Goal: Transaction & Acquisition: Purchase product/service

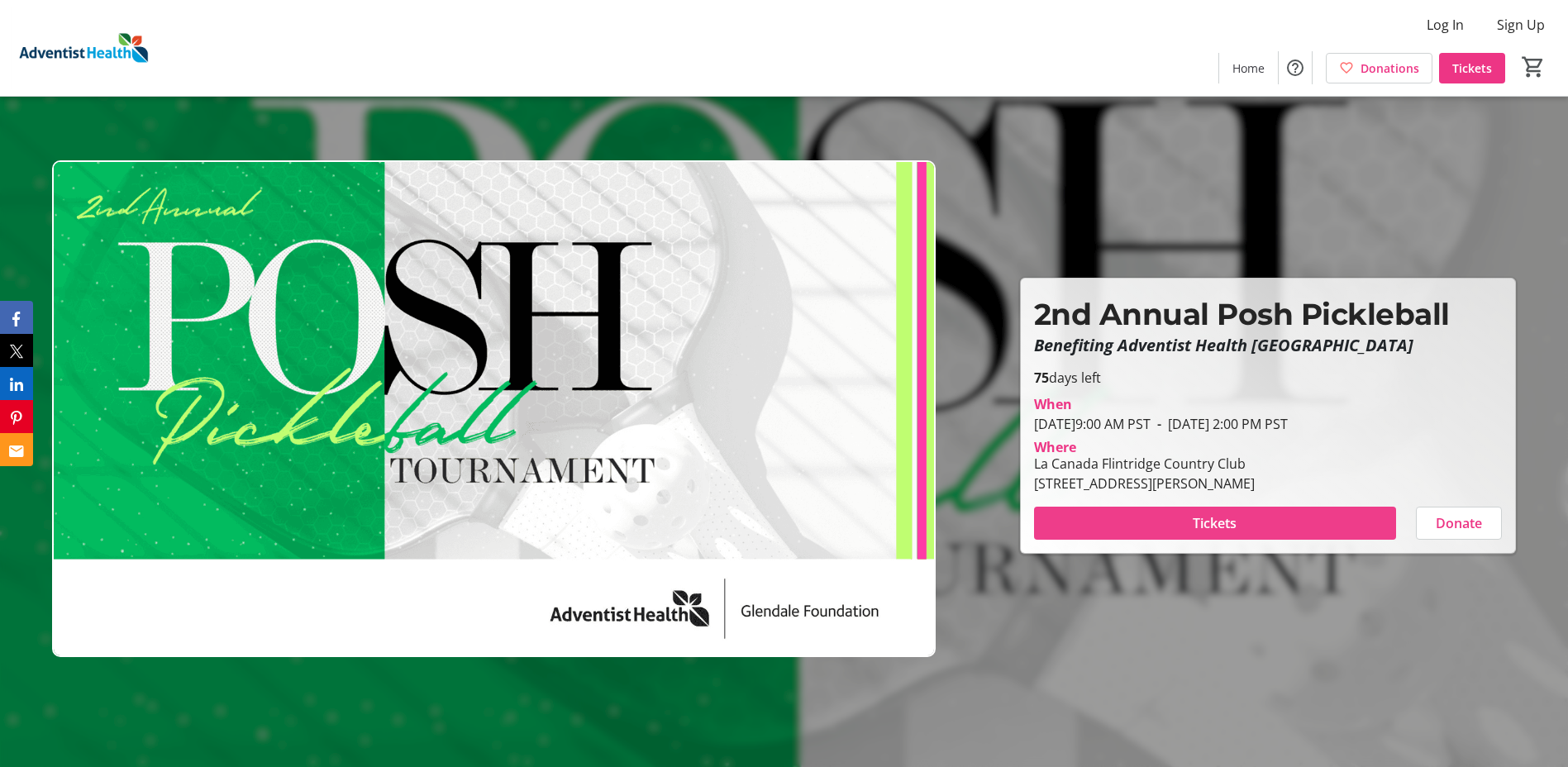
click at [1280, 521] on span at bounding box center [1214, 523] width 362 height 39
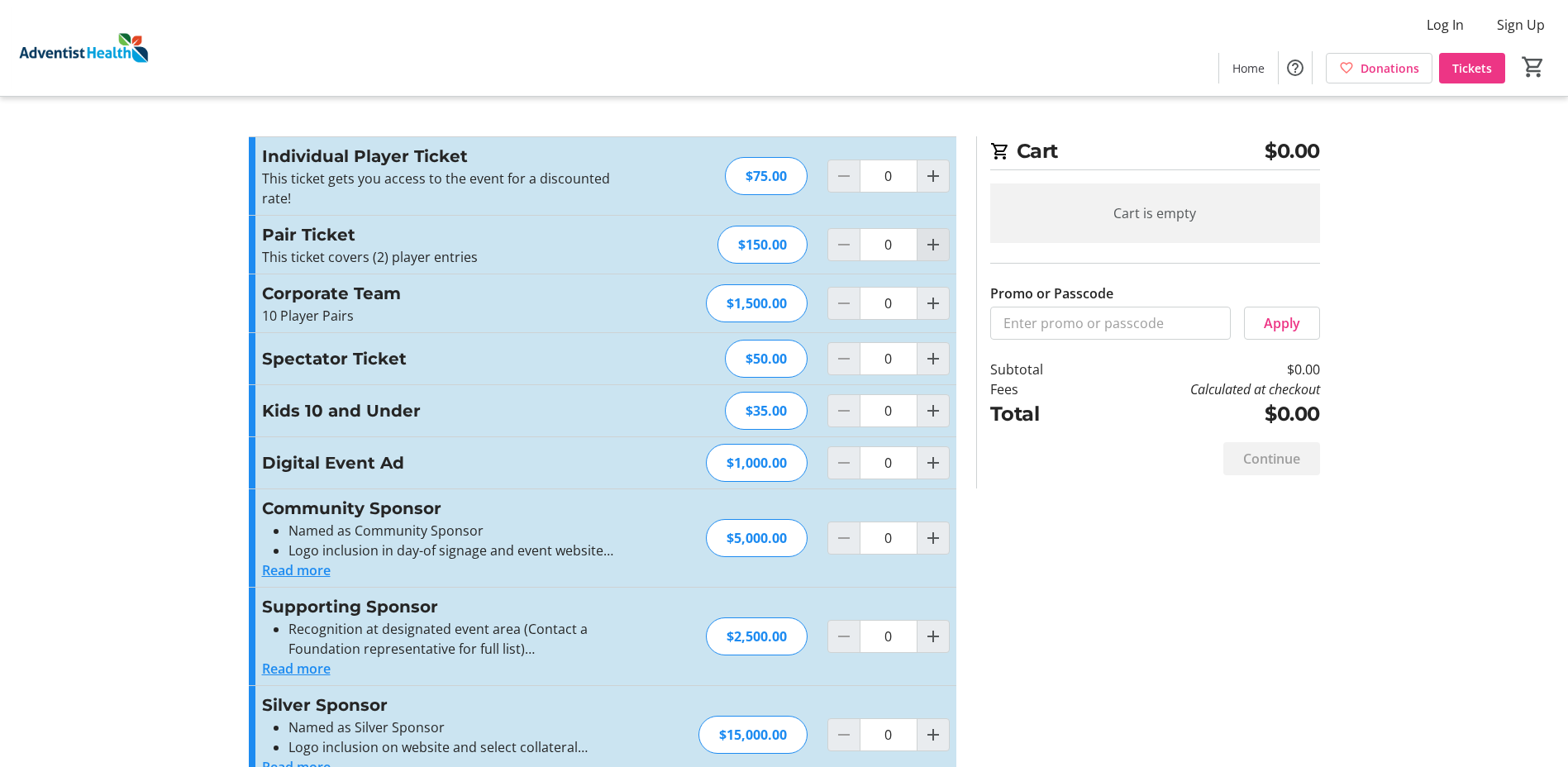
click at [934, 251] on mat-icon "Increment by one" at bounding box center [934, 244] width 20 height 20
click at [934, 251] on mat-icon "Increment by one" at bounding box center [934, 244] width 20 height 20
type input "2"
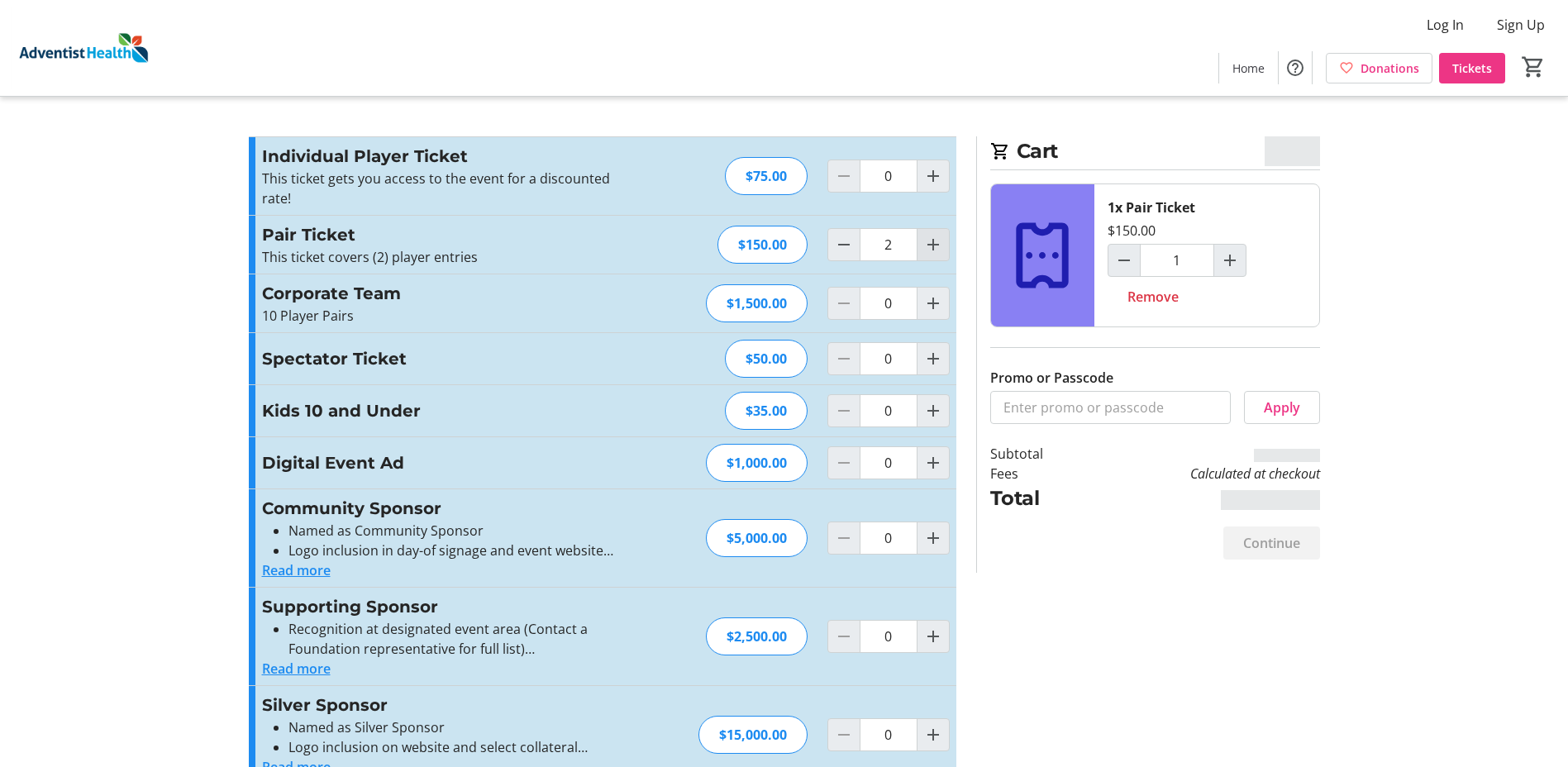
type input "2"
click at [933, 251] on mat-icon "Increment by one" at bounding box center [934, 244] width 20 height 20
type input "3"
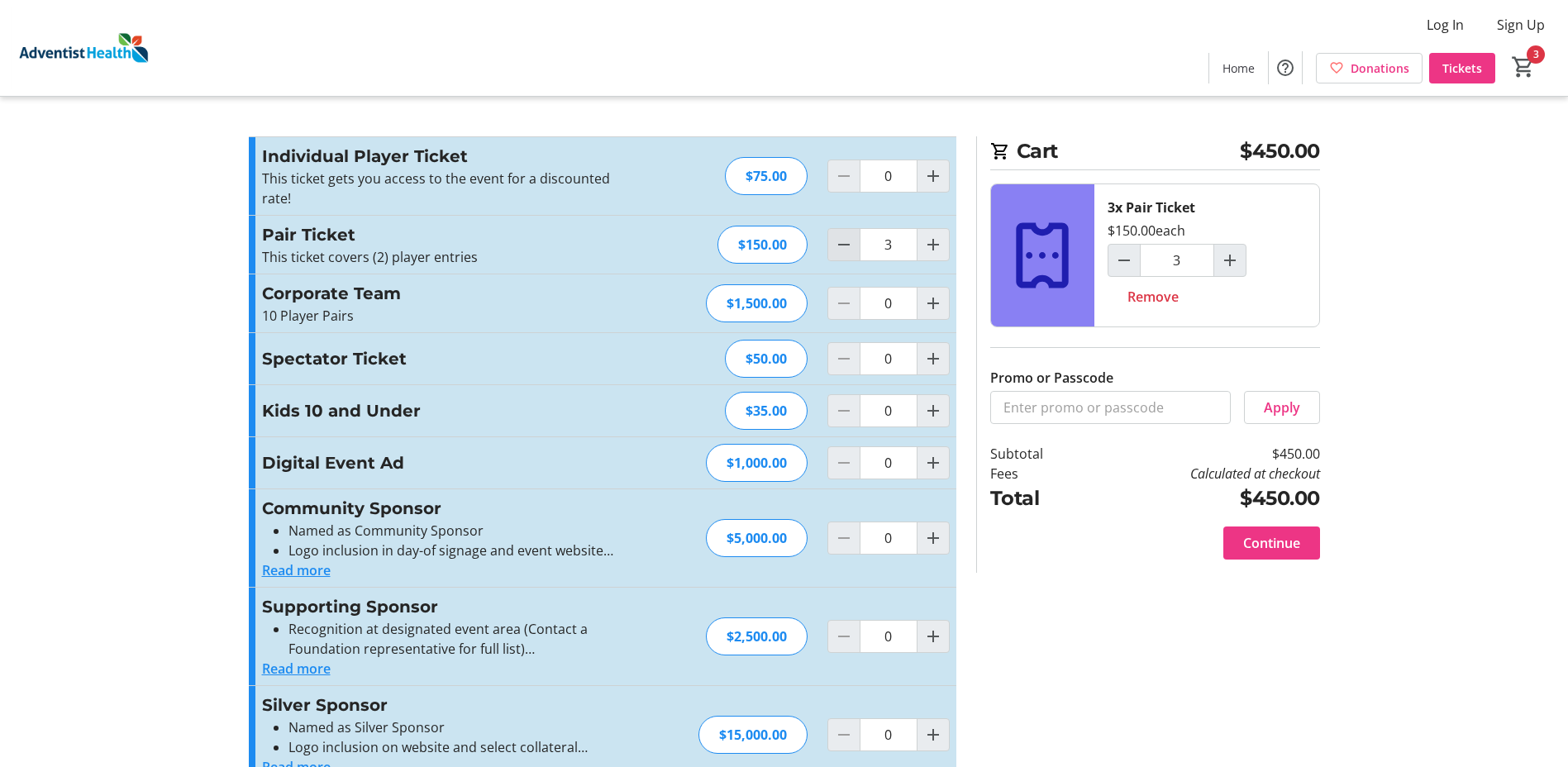
click at [838, 249] on mat-icon "Decrement by one" at bounding box center [844, 244] width 20 height 20
type input "2"
click at [1248, 79] on span at bounding box center [1239, 67] width 59 height 39
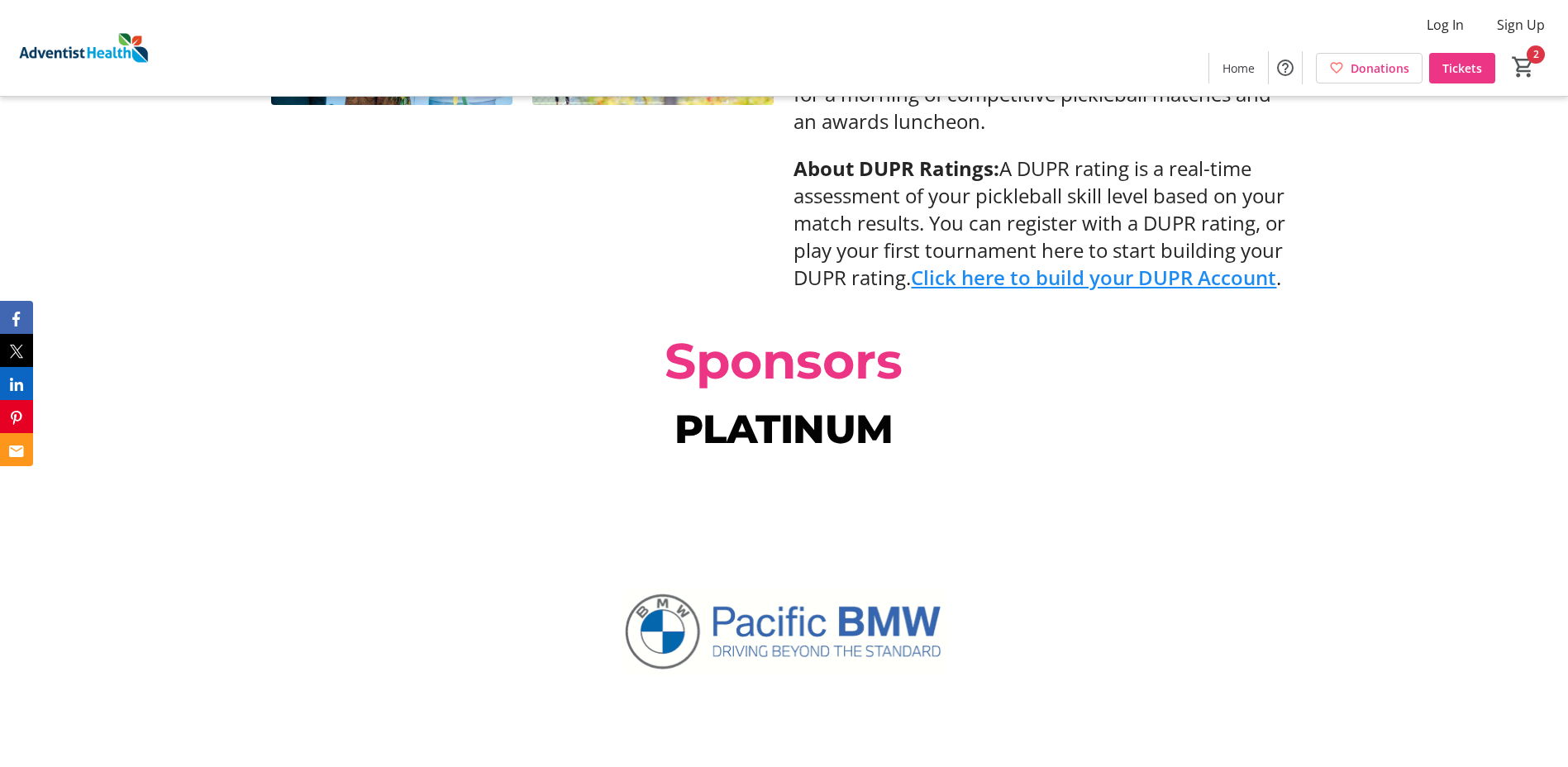
scroll to position [991, 0]
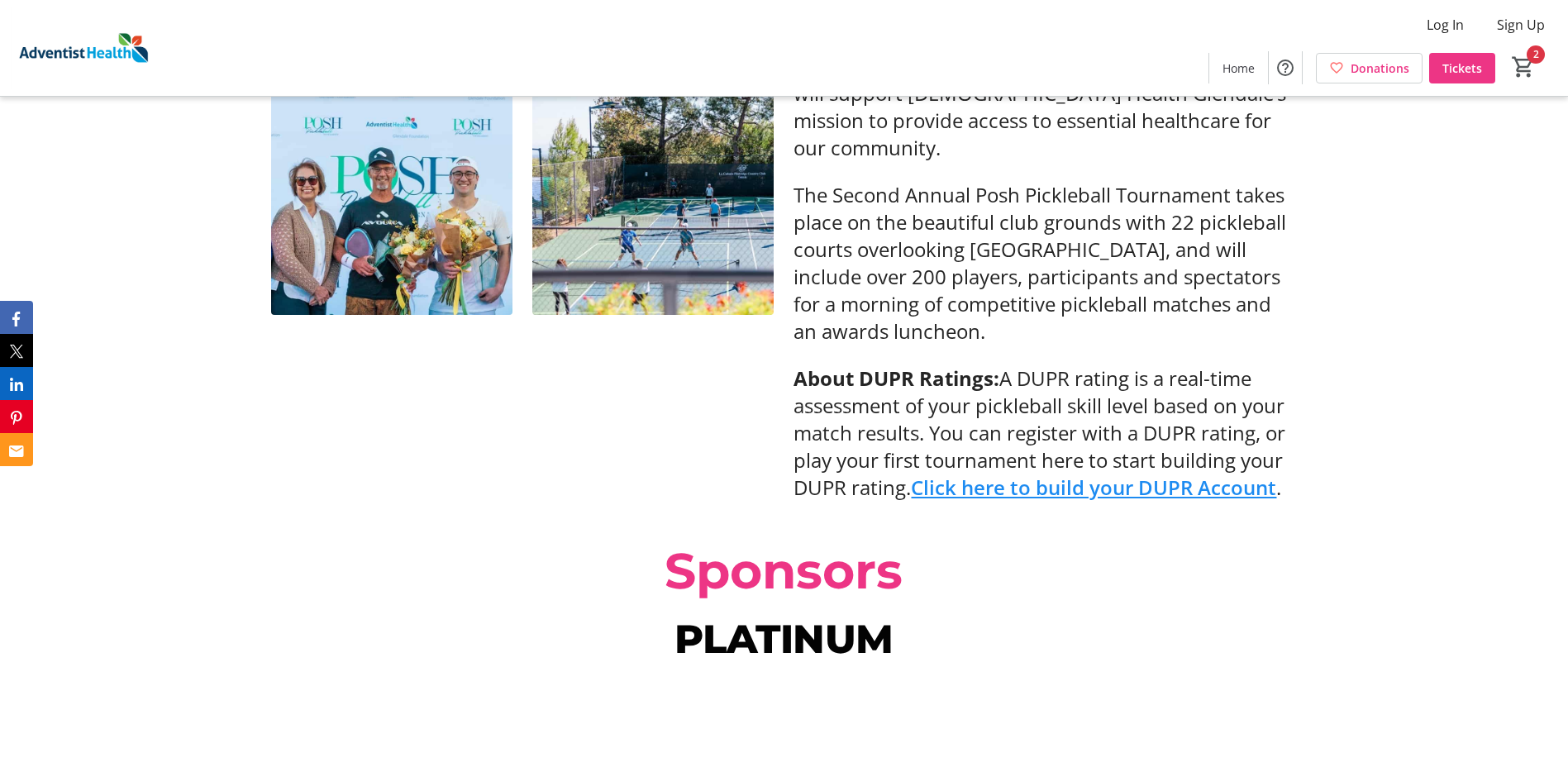
click at [1096, 474] on link "Click here to build your DUPR Account" at bounding box center [1093, 487] width 366 height 27
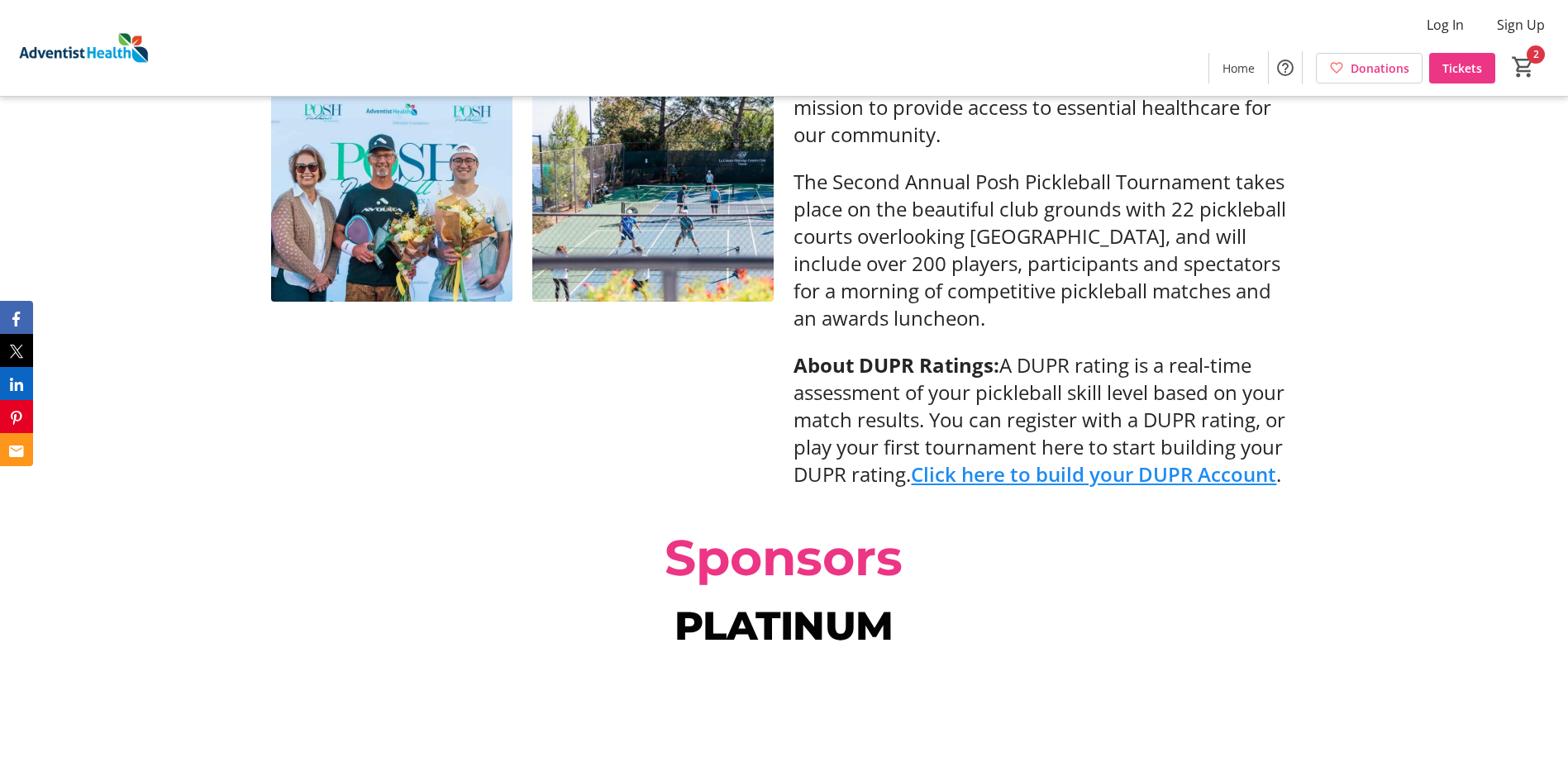
scroll to position [509, 0]
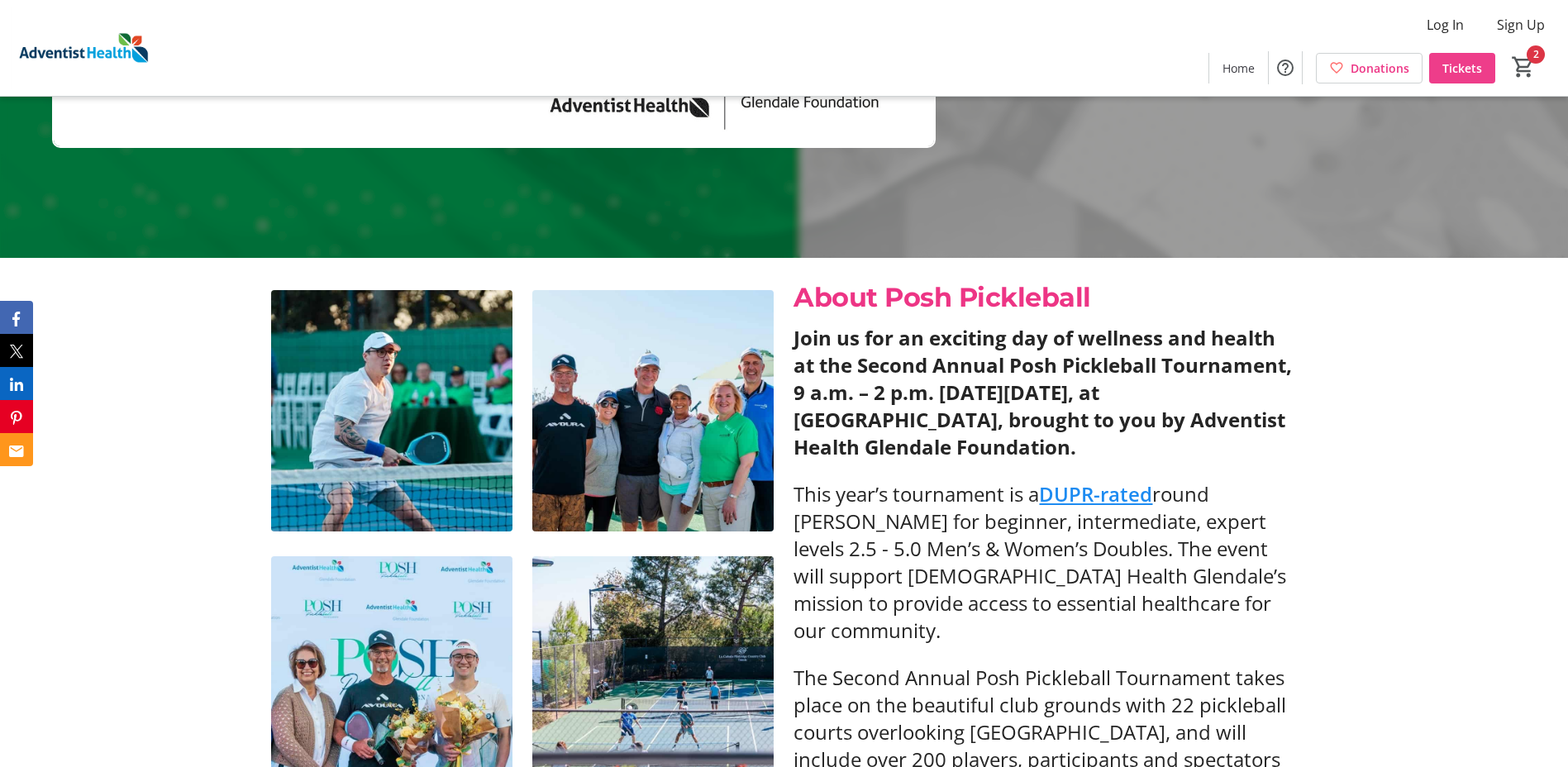
click at [1460, 62] on span "Tickets" at bounding box center [1461, 68] width 39 height 18
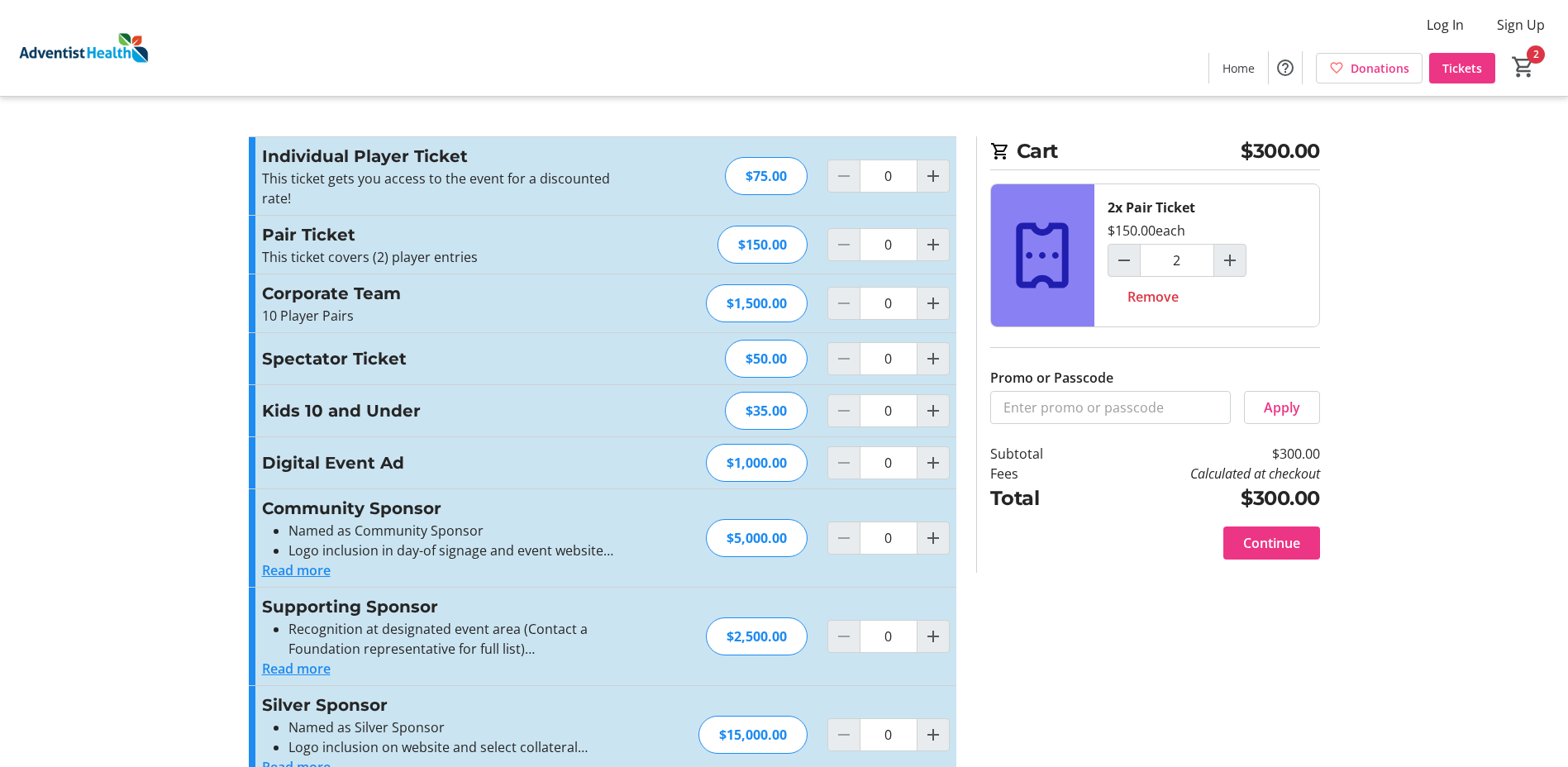
type input "2"
click at [1109, 413] on input "Promo or Passcode" at bounding box center [1110, 407] width 240 height 33
click at [944, 175] on span "Increment by one" at bounding box center [933, 176] width 31 height 31
click at [943, 176] on span "Increment by one" at bounding box center [933, 176] width 31 height 31
type input "2"
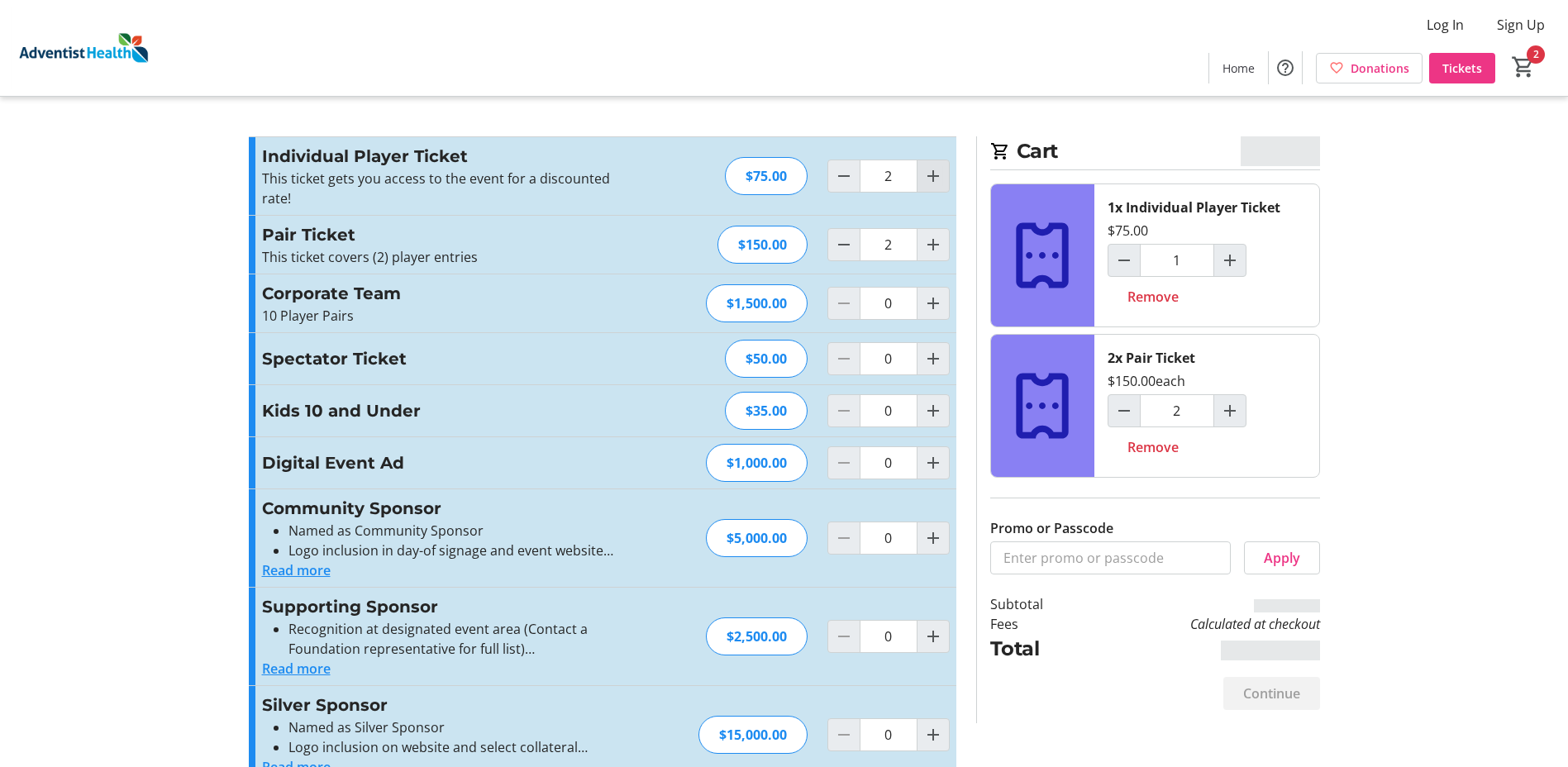
type input "2"
click at [943, 176] on span "Increment by one" at bounding box center [933, 176] width 31 height 31
type input "4"
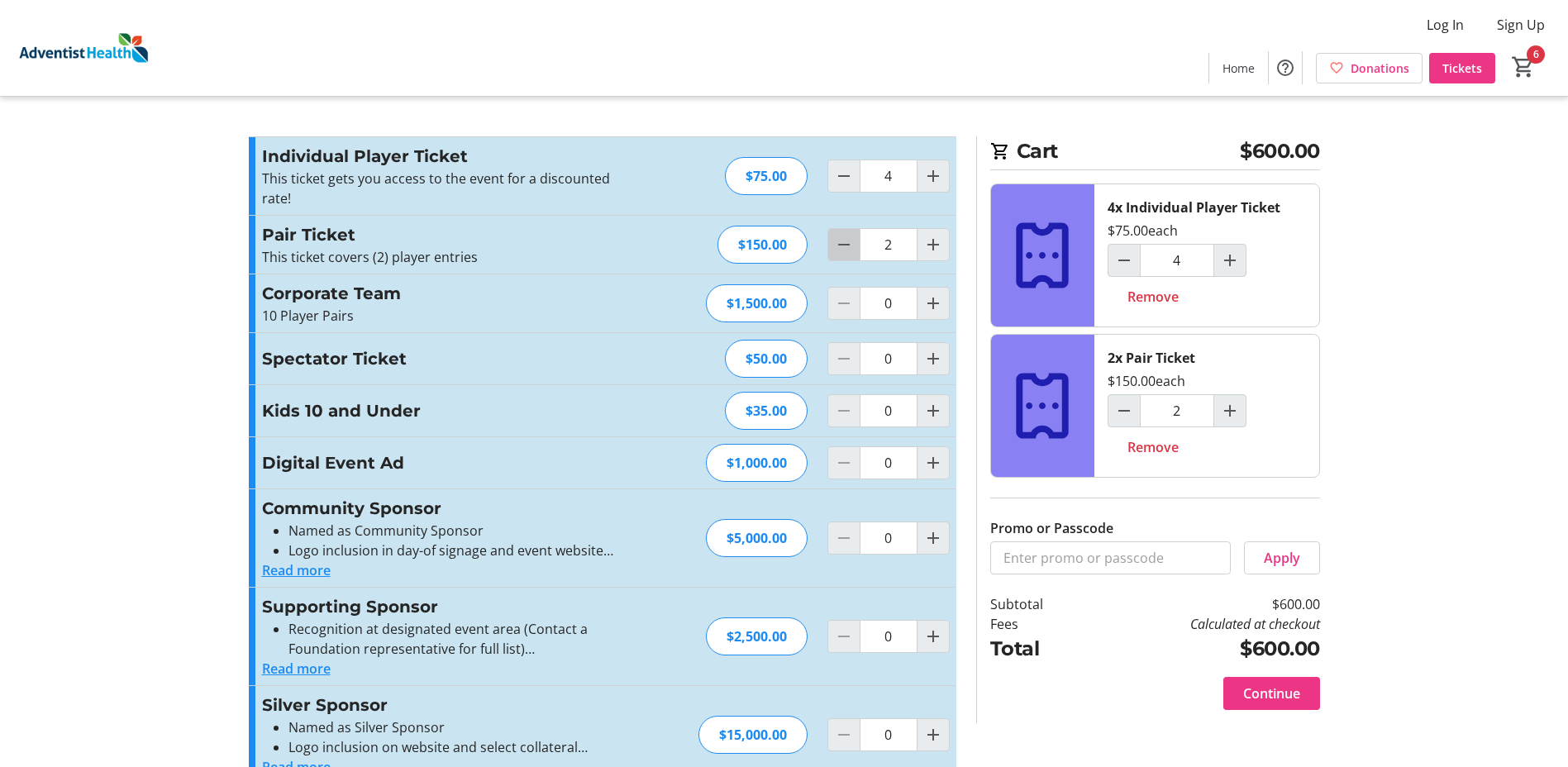
click at [852, 250] on mat-icon "Decrement by one" at bounding box center [844, 244] width 20 height 20
click at [850, 250] on mat-icon "Decrement by one" at bounding box center [844, 244] width 20 height 20
type input "0"
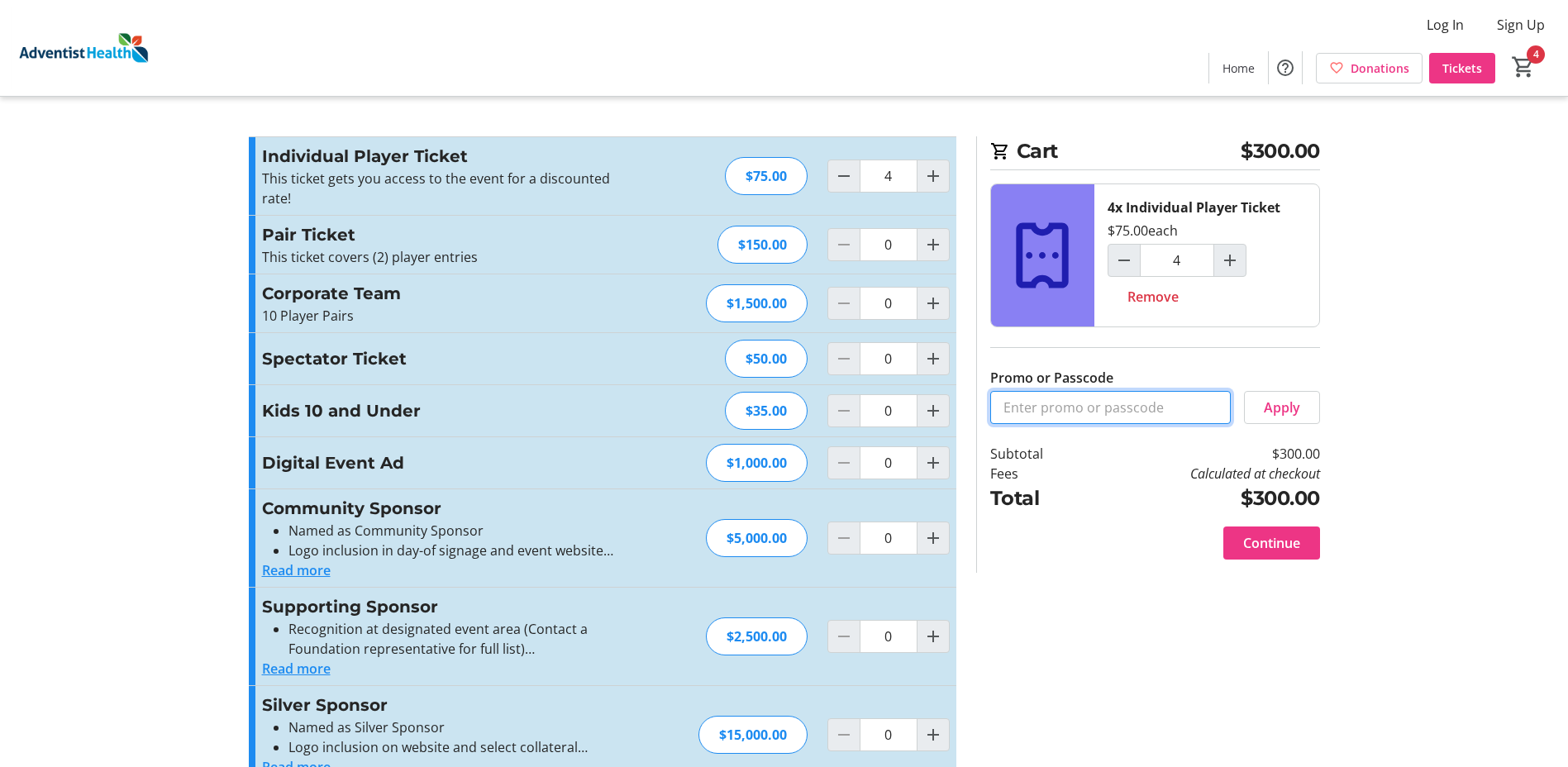
click at [1211, 421] on input "Promo or Passcode" at bounding box center [1110, 407] width 240 height 33
click at [1271, 417] on span "Apply" at bounding box center [1281, 407] width 36 height 20
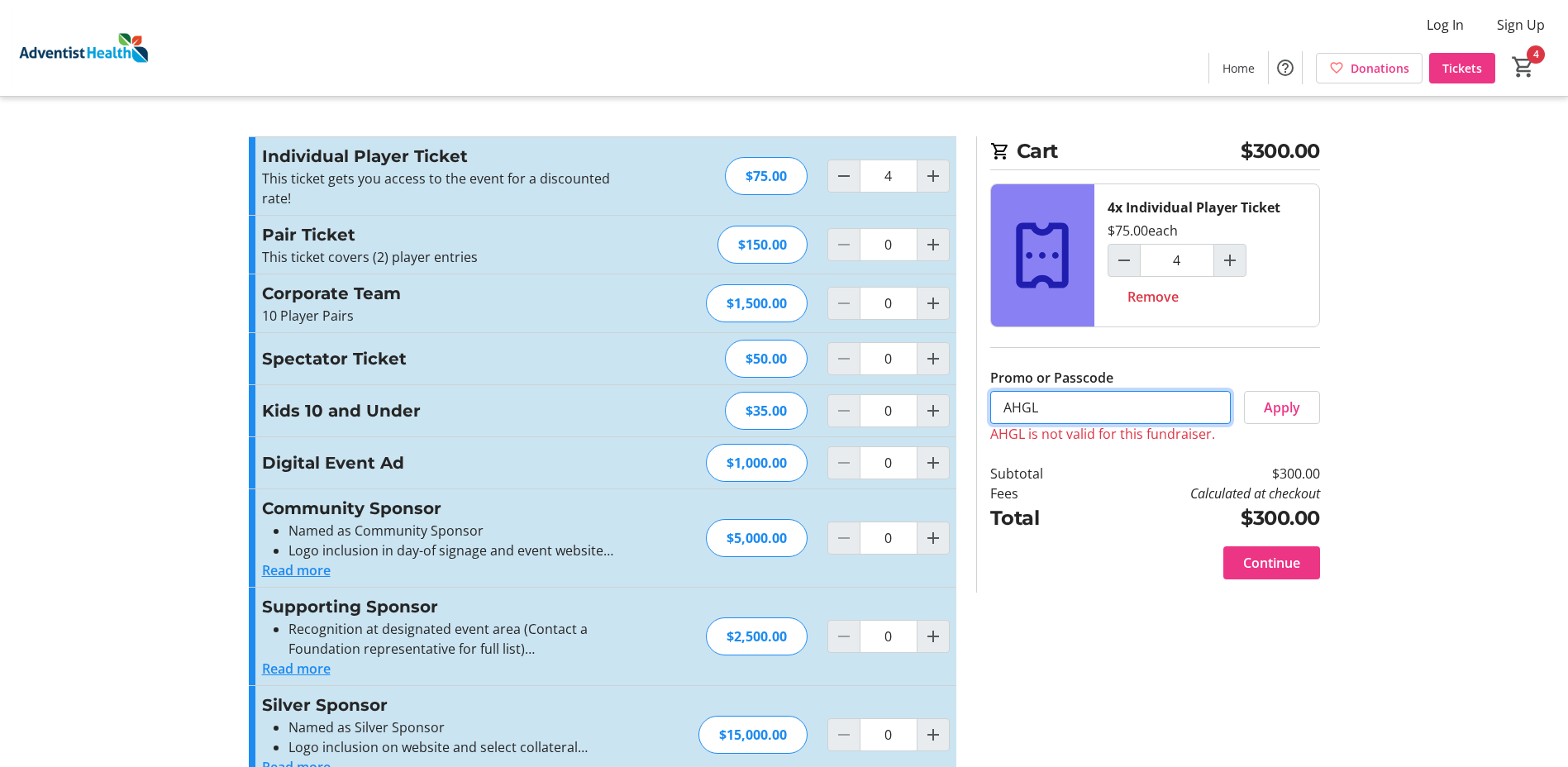
drag, startPoint x: 1055, startPoint y: 408, endPoint x: 955, endPoint y: 419, distance: 100.6
click at [977, 412] on div "Cart $300.00 4x Individual Player Ticket $75.00 each 4 Remove Promo or Passcode…" at bounding box center [1148, 364] width 344 height 456
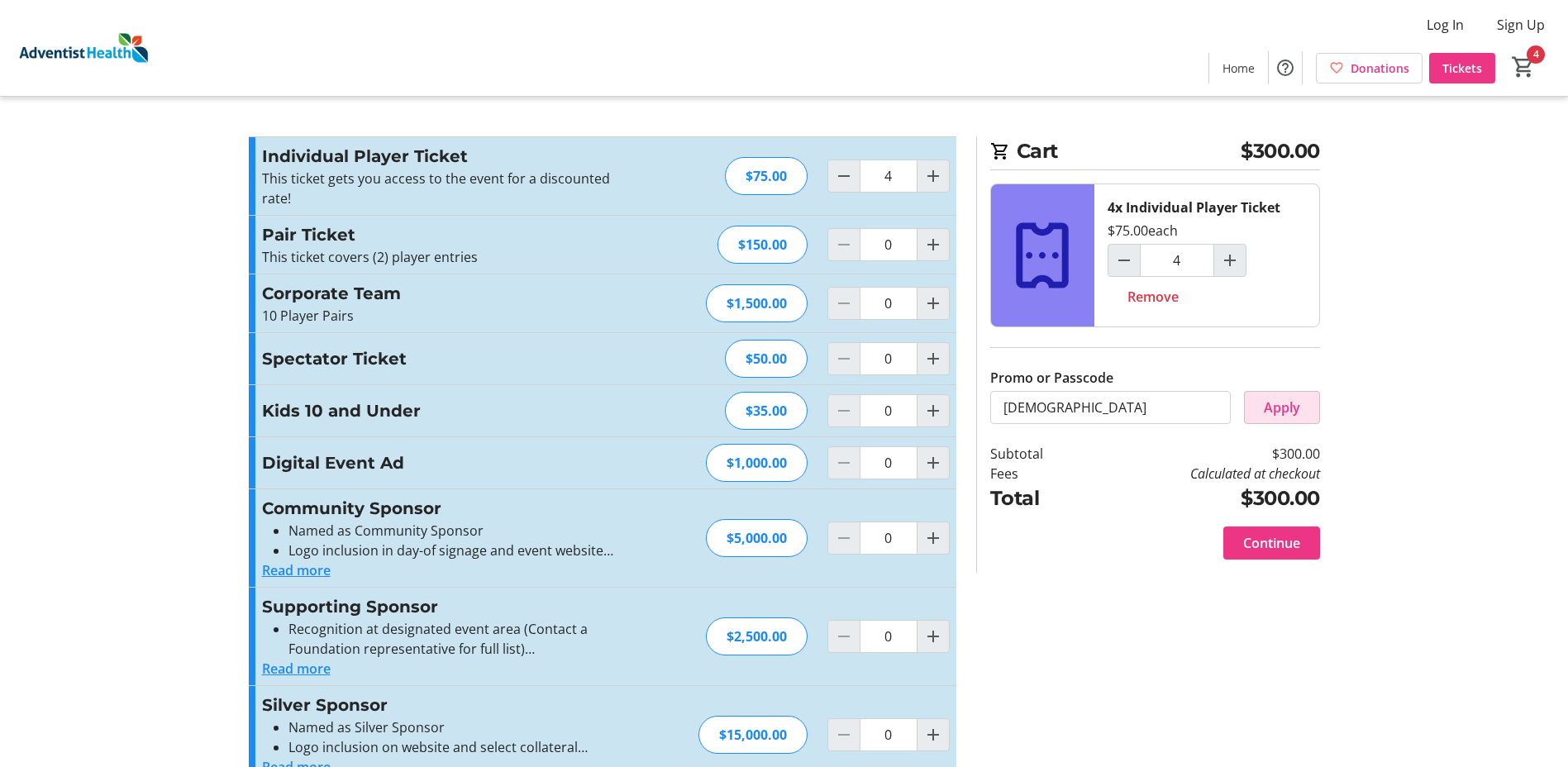
click at [1276, 403] on span "Apply" at bounding box center [1281, 407] width 36 height 20
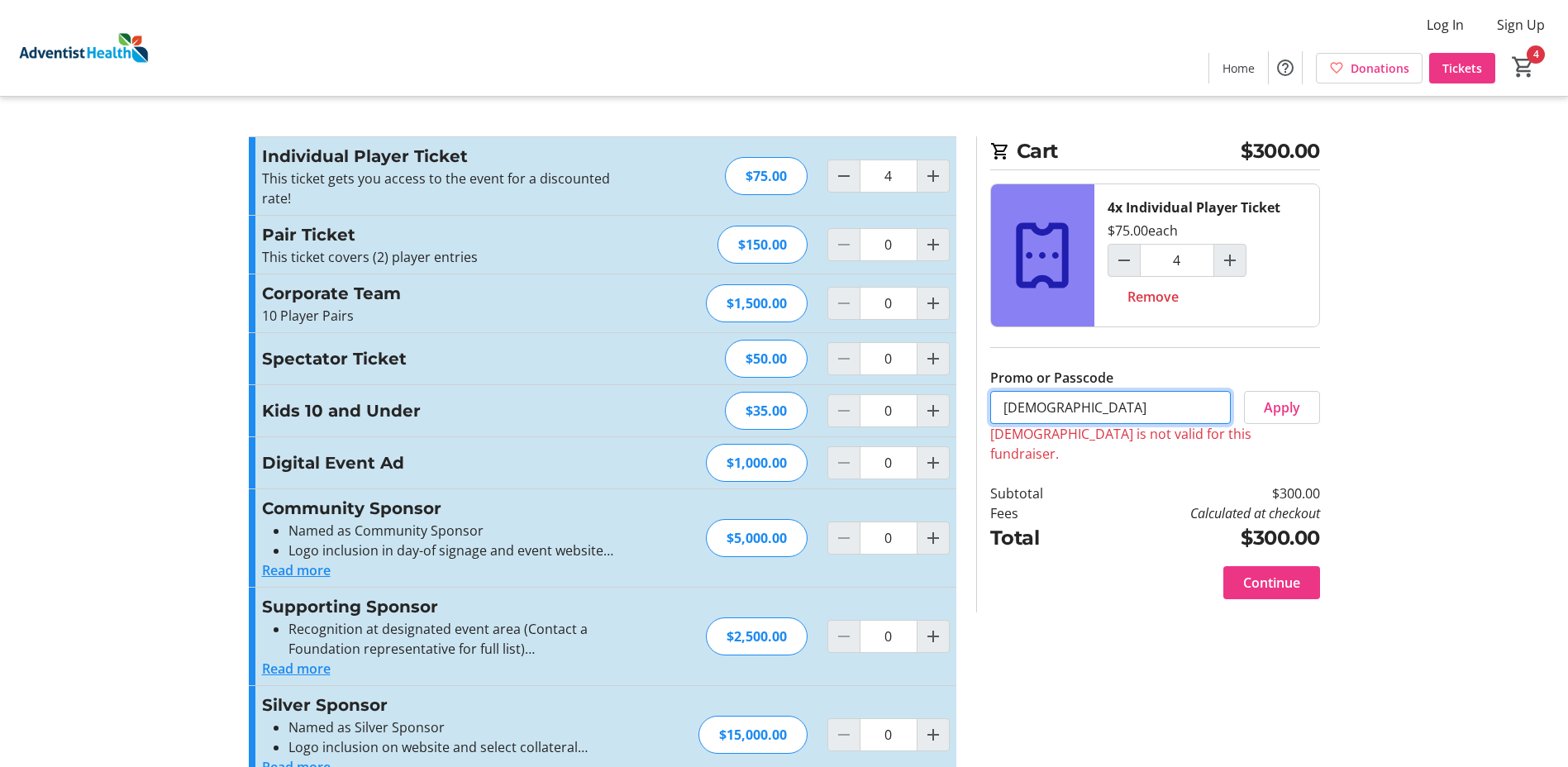
drag, startPoint x: 1092, startPoint y: 411, endPoint x: 952, endPoint y: 410, distance: 140.0
click at [952, 410] on div "Promo or Passcode Apply Adventist is not valid for this fundraiser. Individual …" at bounding box center [784, 617] width 1091 height 962
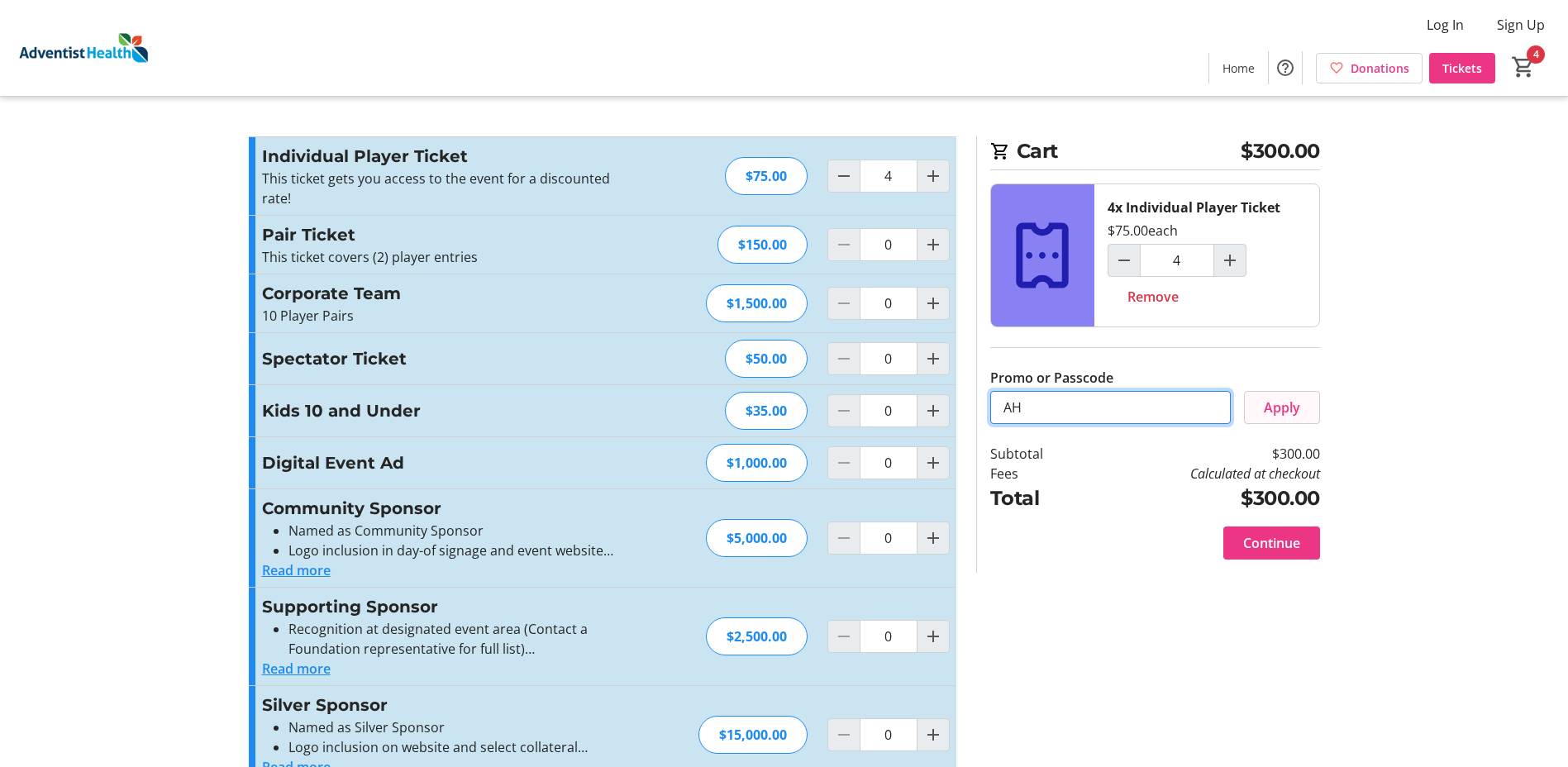
type input "AH"
click at [1276, 404] on span "Apply" at bounding box center [1281, 407] width 36 height 20
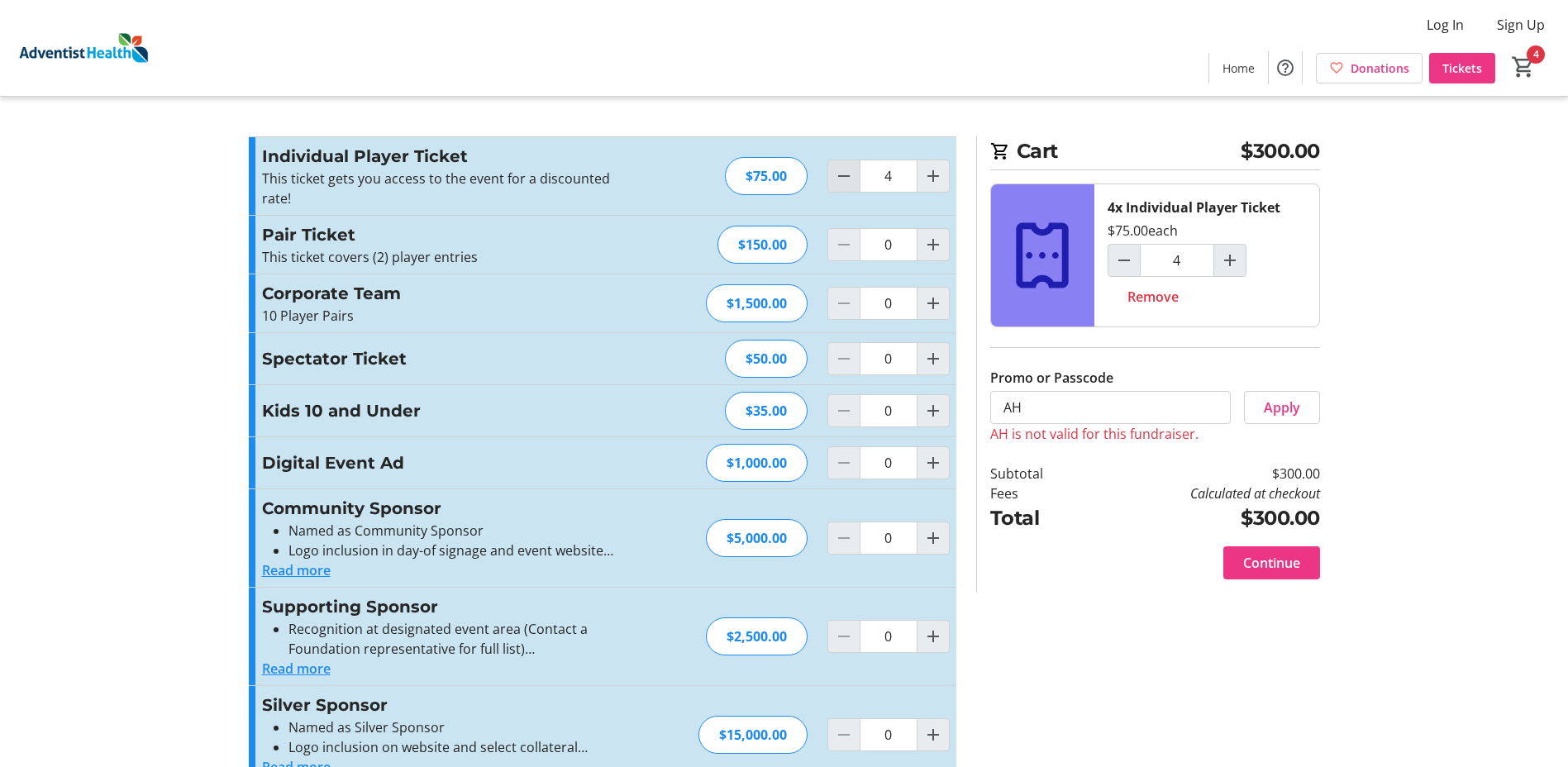
click at [839, 170] on mat-icon "Decrement by one" at bounding box center [844, 176] width 20 height 20
click at [842, 171] on mat-icon "Decrement by one" at bounding box center [844, 176] width 20 height 20
click at [843, 171] on mat-icon "Decrement by one" at bounding box center [844, 176] width 20 height 20
type input "0"
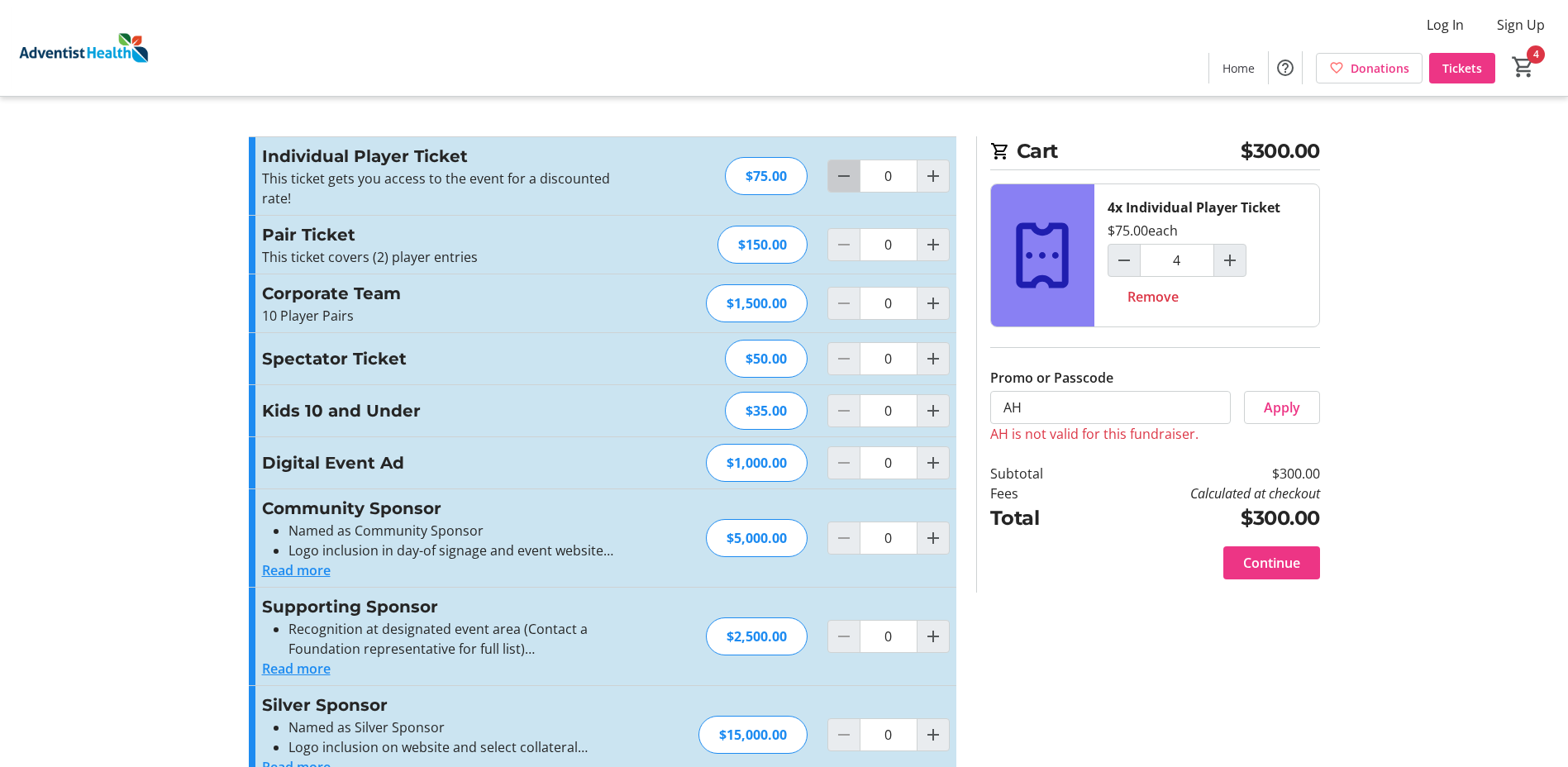
click at [843, 171] on div at bounding box center [844, 176] width 33 height 33
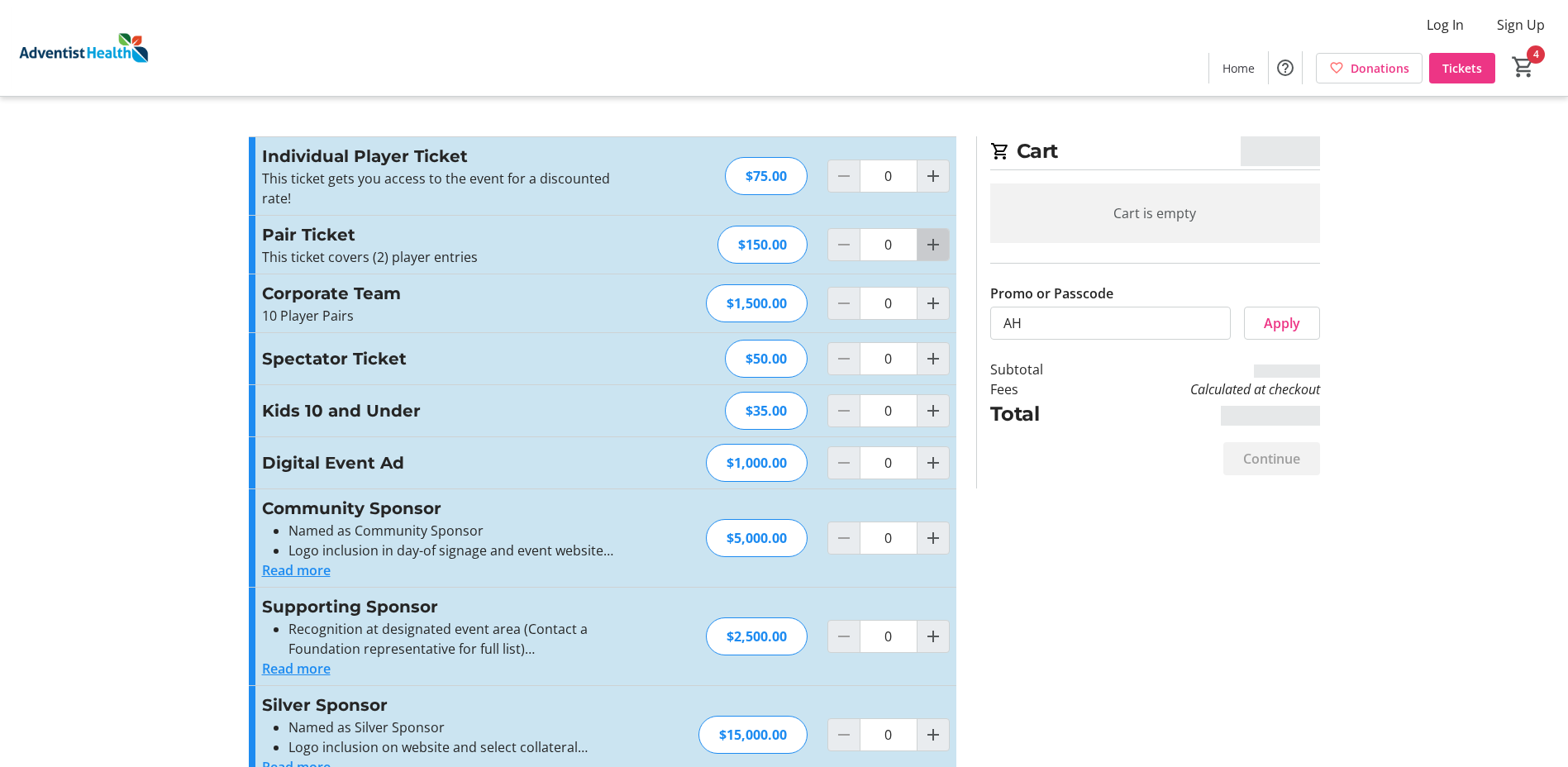
click at [935, 241] on mat-icon "Increment by one" at bounding box center [934, 244] width 20 height 20
click at [935, 240] on mat-icon "Increment by one" at bounding box center [934, 244] width 20 height 20
type input "2"
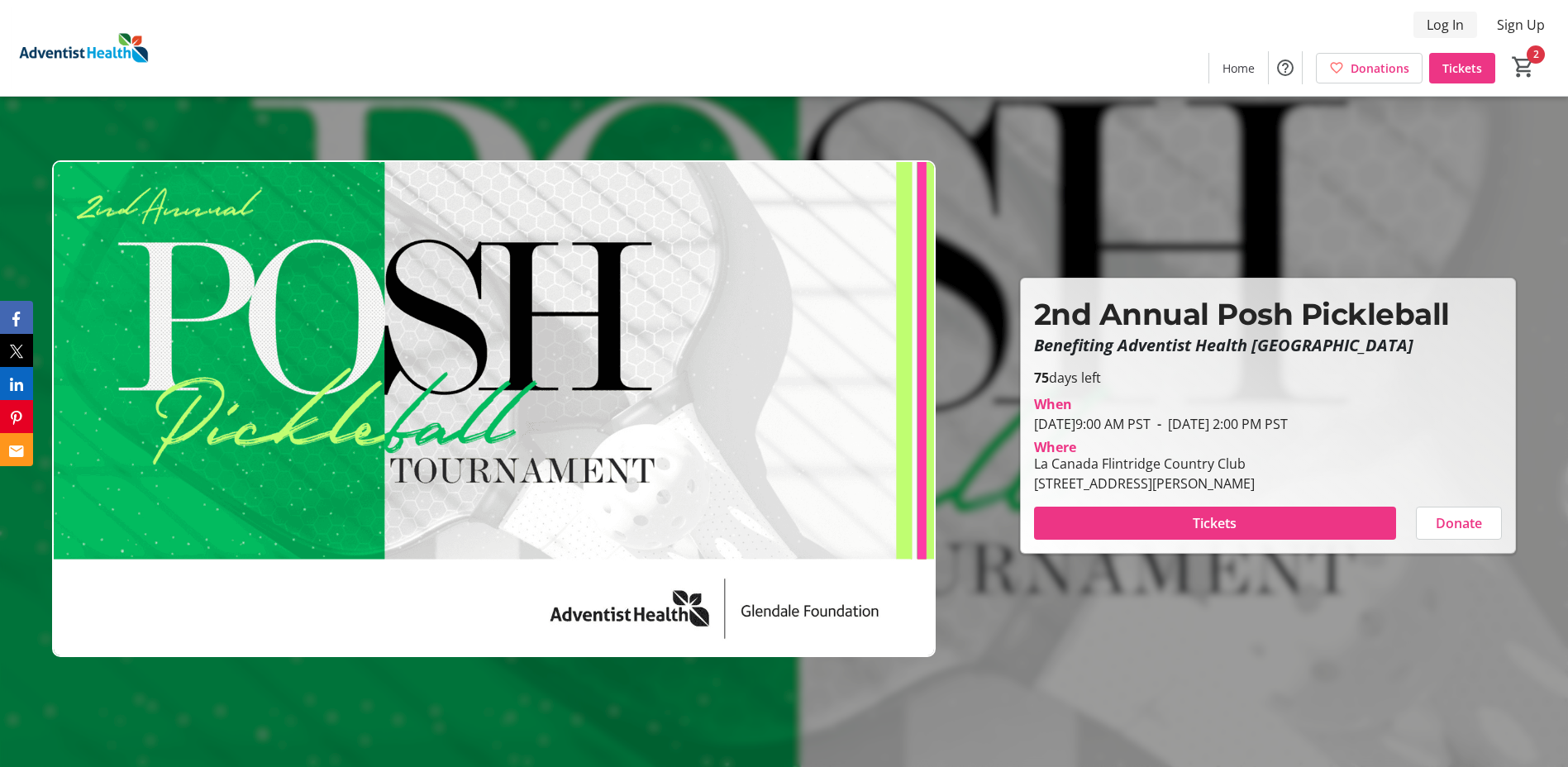
click at [1448, 22] on span "Log In" at bounding box center [1445, 25] width 37 height 20
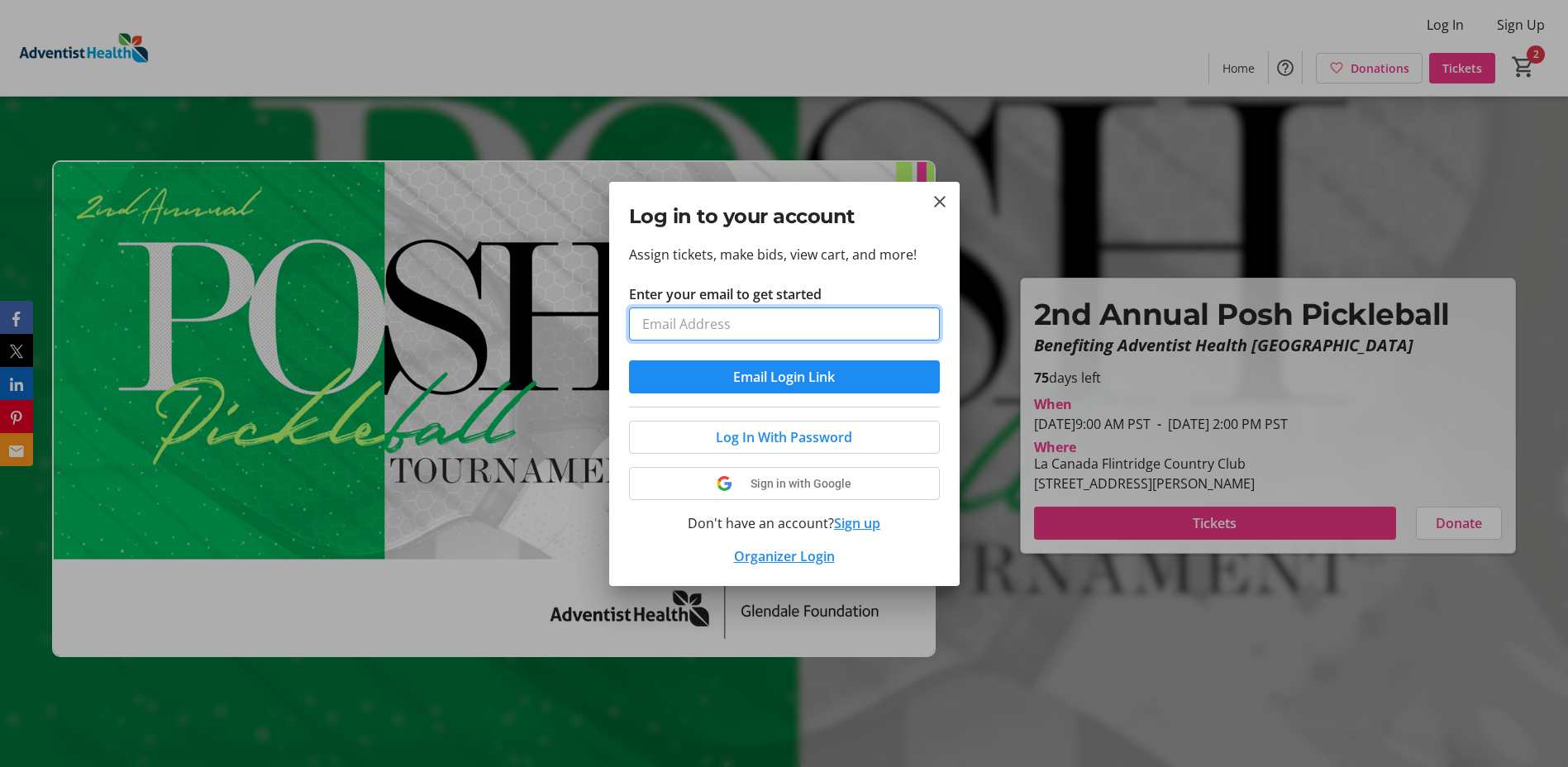
click at [779, 329] on input "Enter your email to get started" at bounding box center [785, 323] width 311 height 33
type input "floresl09@ah.org"
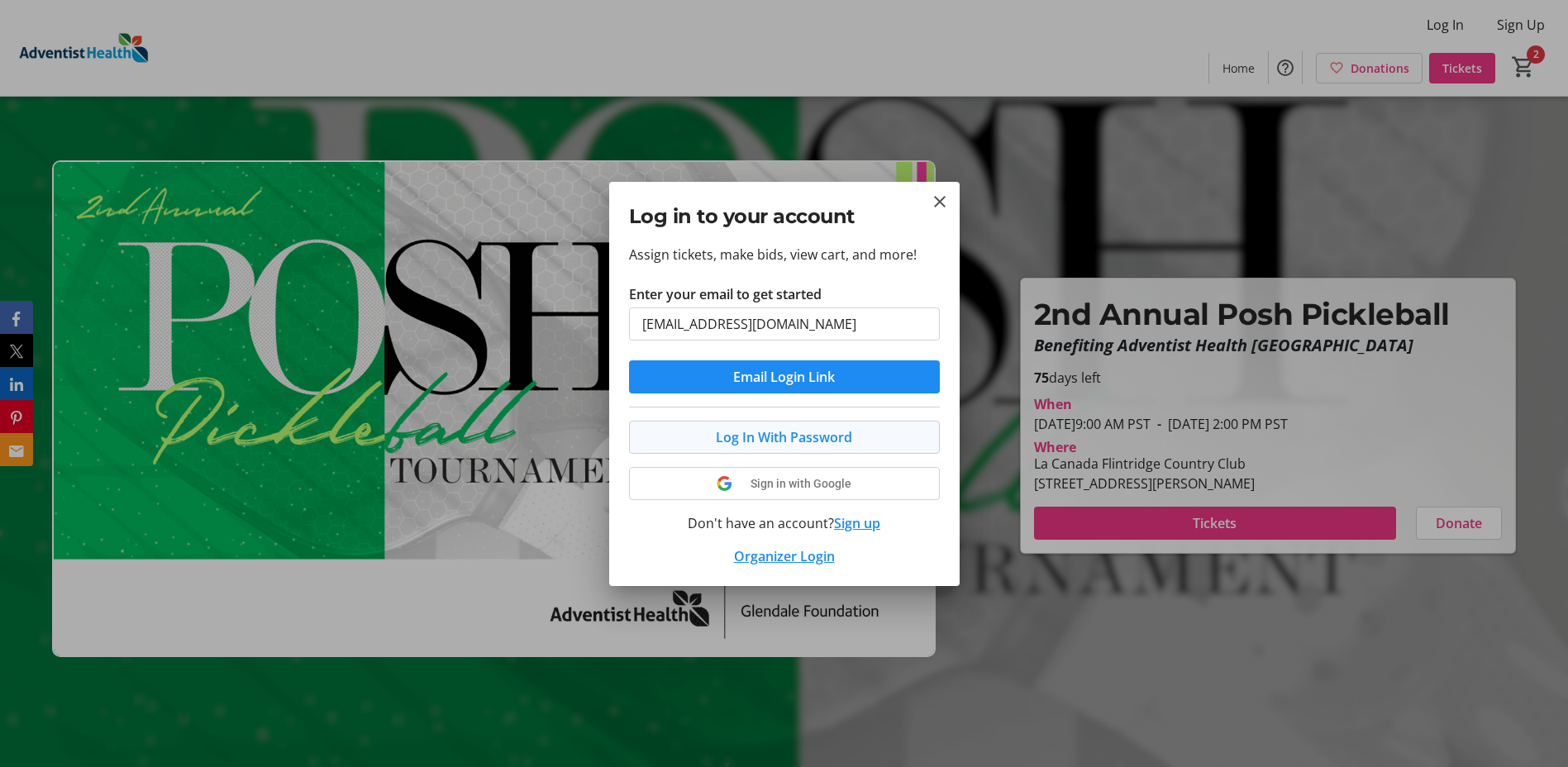
click at [811, 439] on span "Log In With Password" at bounding box center [784, 438] width 136 height 20
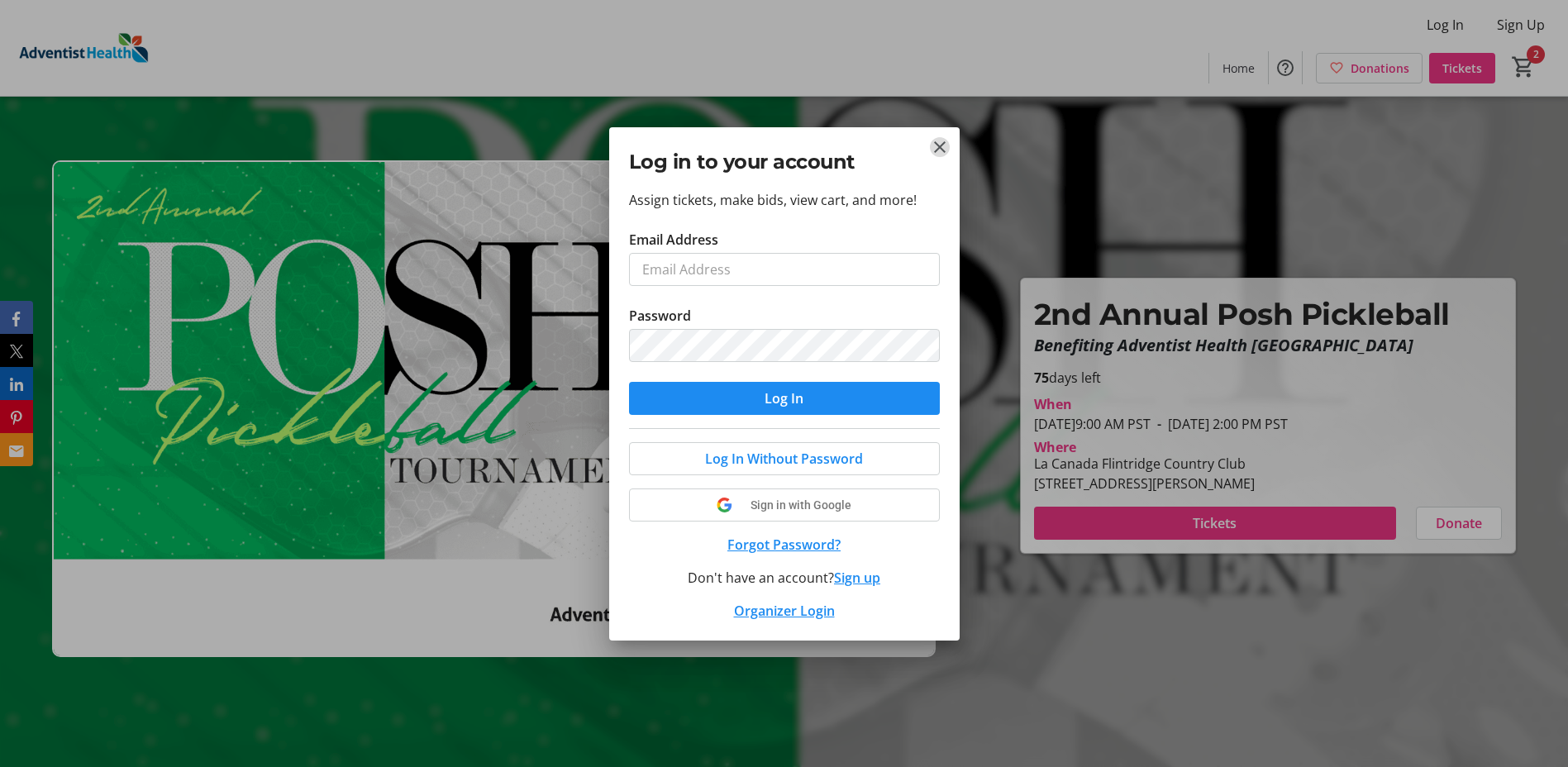
click at [947, 146] on mat-icon "Close" at bounding box center [940, 147] width 20 height 20
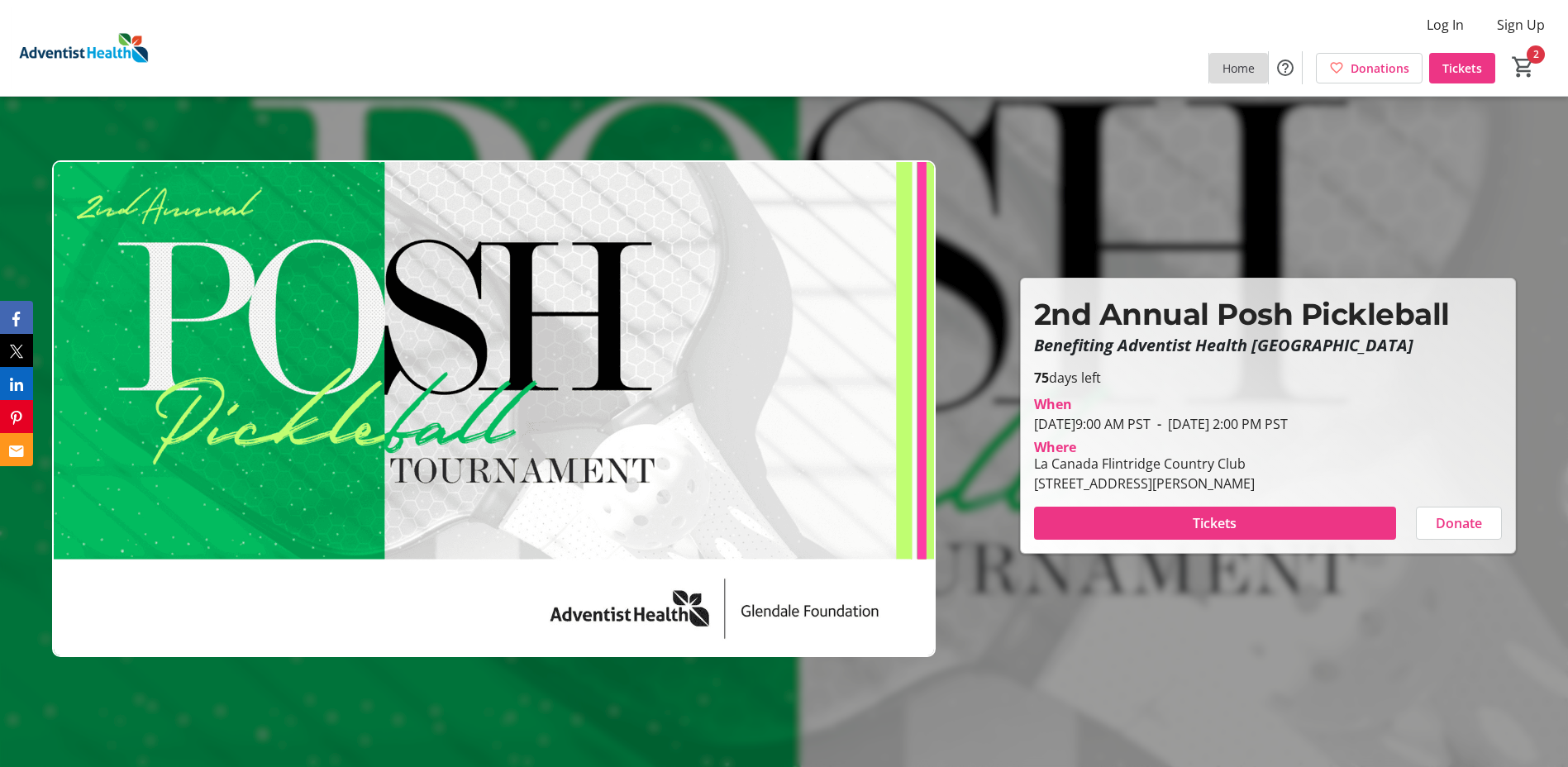
click at [1240, 61] on span "Home" at bounding box center [1239, 68] width 32 height 18
click at [1243, 66] on span "Home" at bounding box center [1239, 68] width 32 height 18
click at [1286, 59] on mat-icon "Help" at bounding box center [1286, 68] width 20 height 20
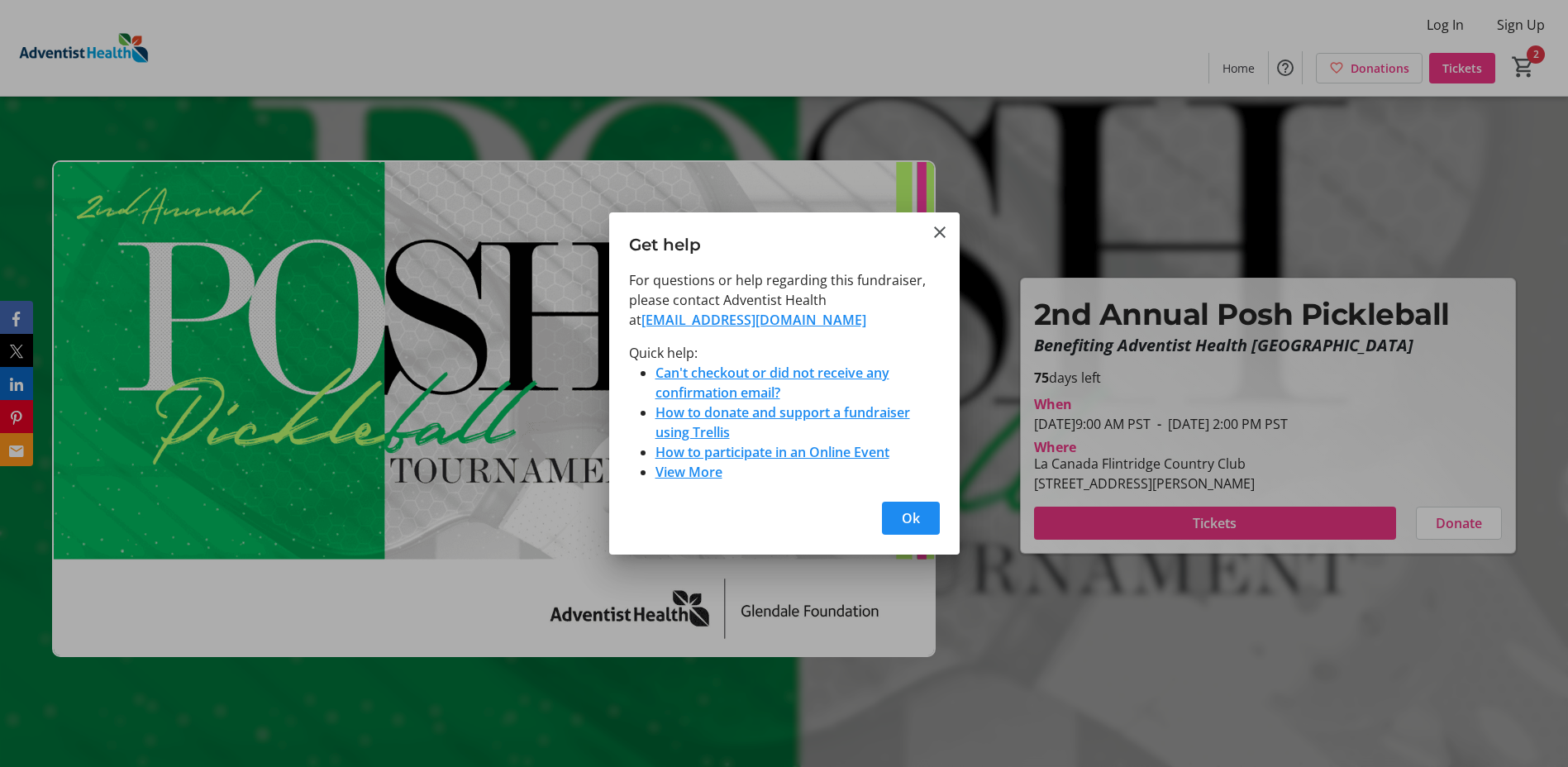
click at [704, 477] on link "View More" at bounding box center [689, 472] width 67 height 18
click at [939, 237] on mat-icon "Close" at bounding box center [940, 233] width 20 height 20
